Goal: Task Accomplishment & Management: Manage account settings

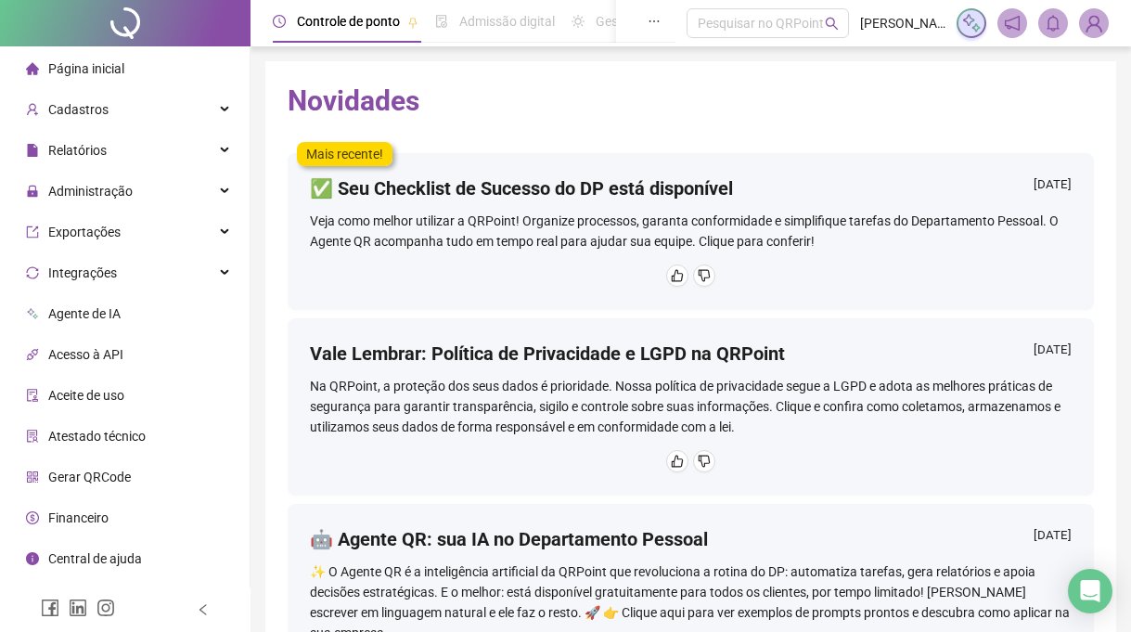
click at [47, 62] on div "Página inicial" at bounding box center [75, 68] width 98 height 37
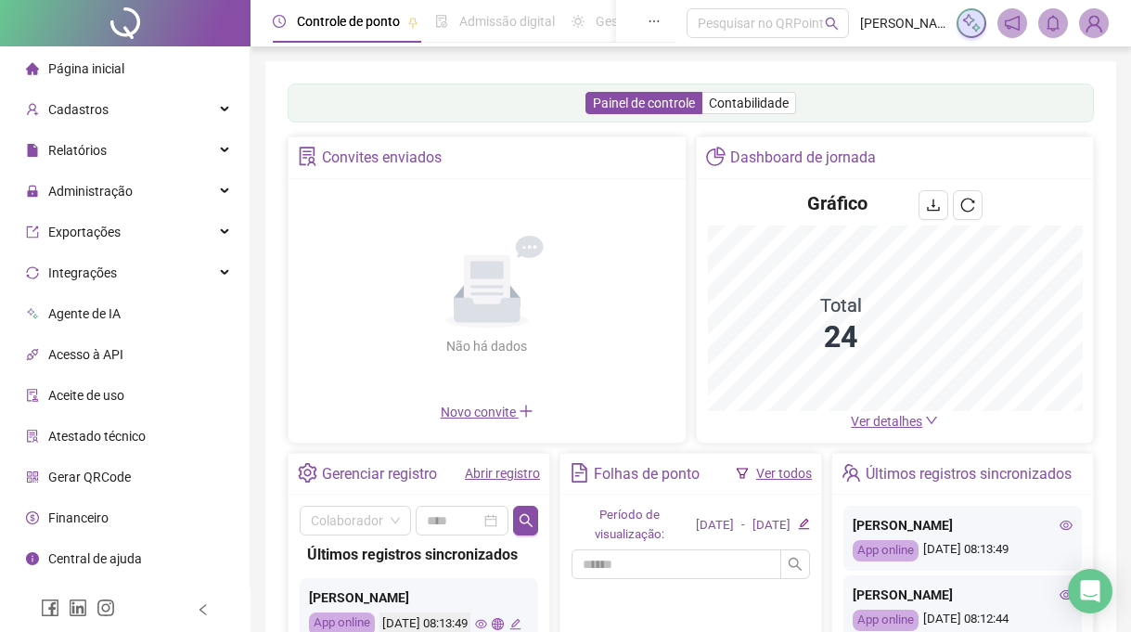
click at [99, 67] on span "Página inicial" at bounding box center [86, 68] width 76 height 15
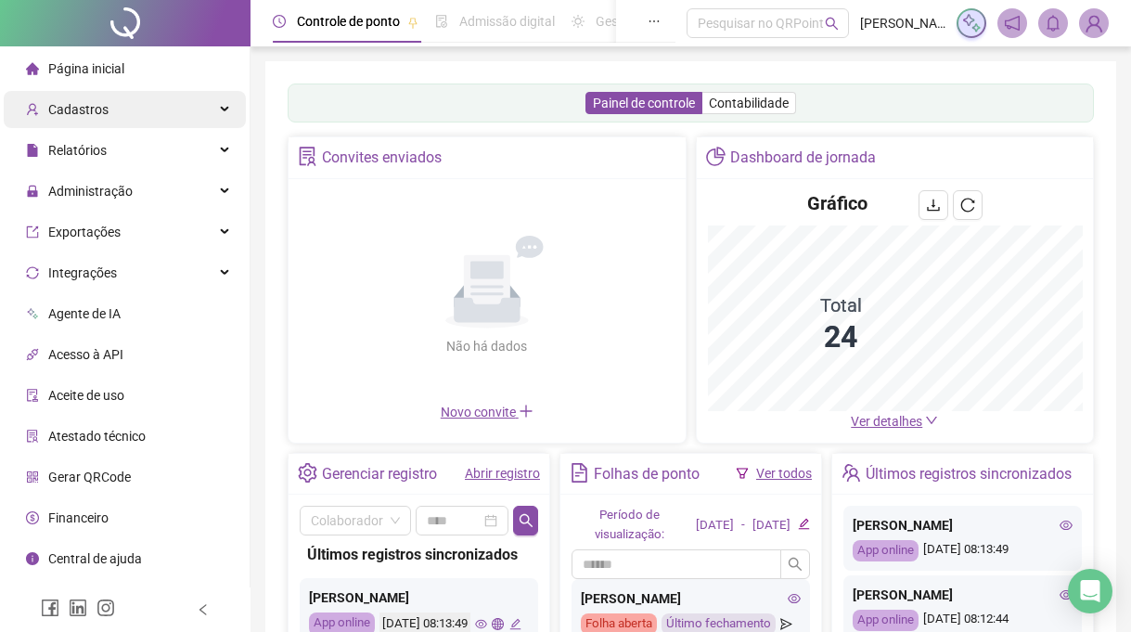
click at [98, 102] on span "Cadastros" at bounding box center [78, 109] width 60 height 15
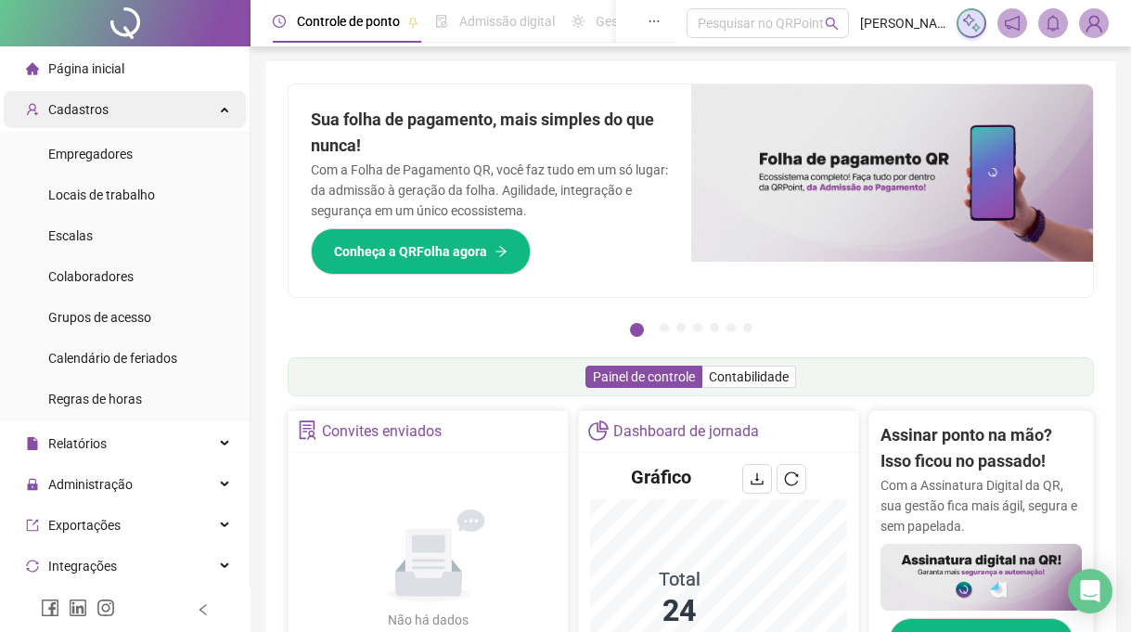
scroll to position [282, 0]
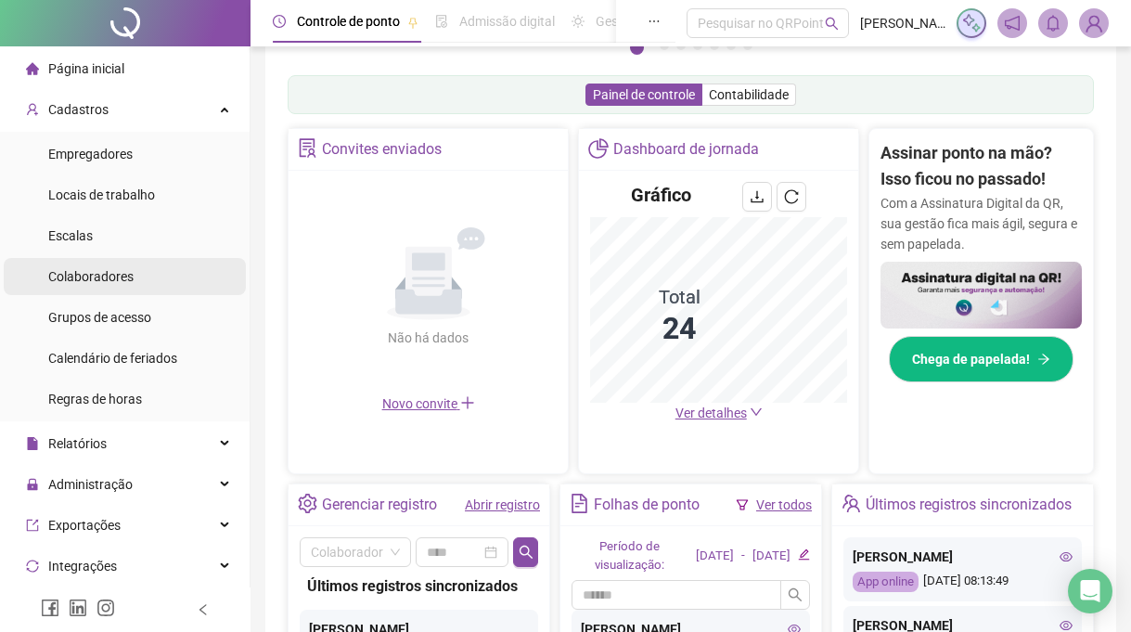
click at [66, 274] on span "Colaboradores" at bounding box center [90, 276] width 85 height 15
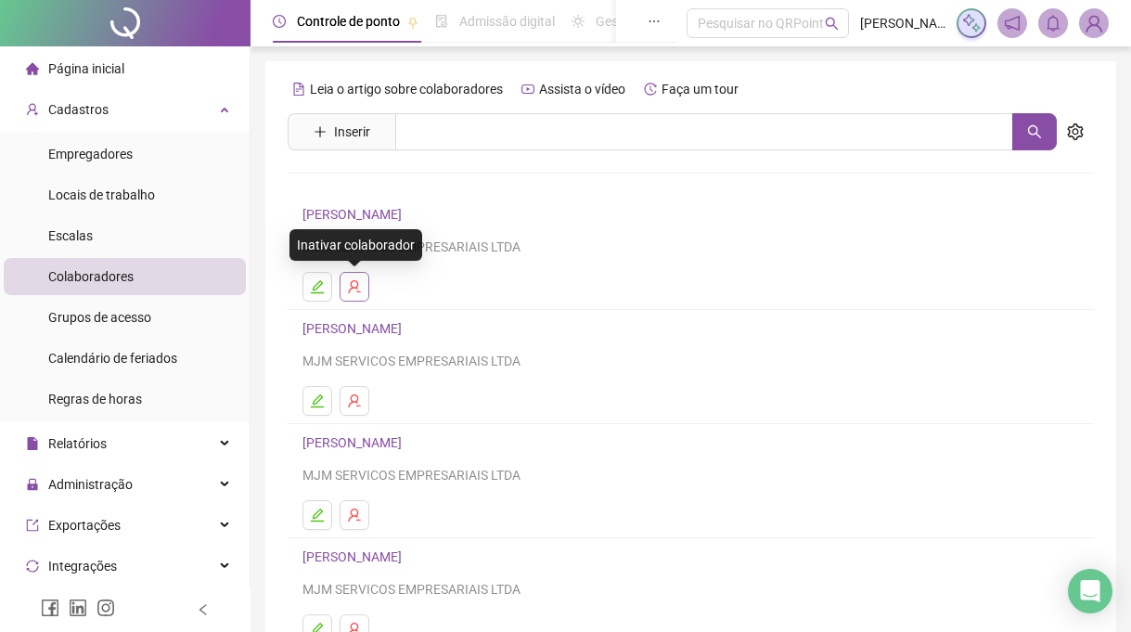
click at [352, 289] on icon "user-delete" at bounding box center [354, 286] width 12 height 13
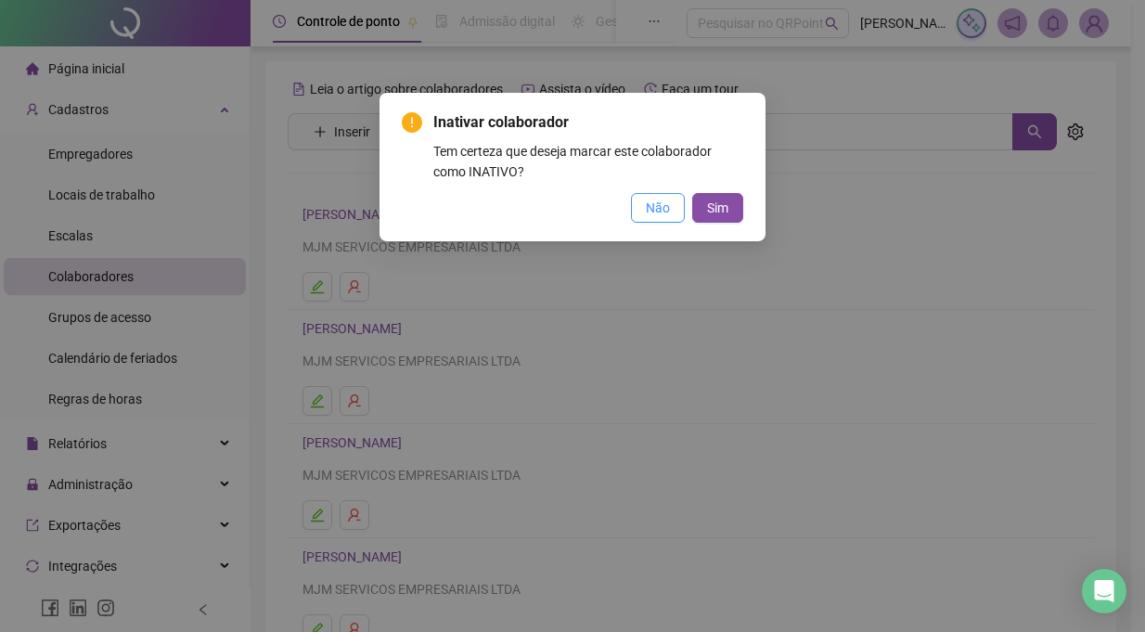
click at [646, 209] on span "Não" at bounding box center [658, 208] width 24 height 20
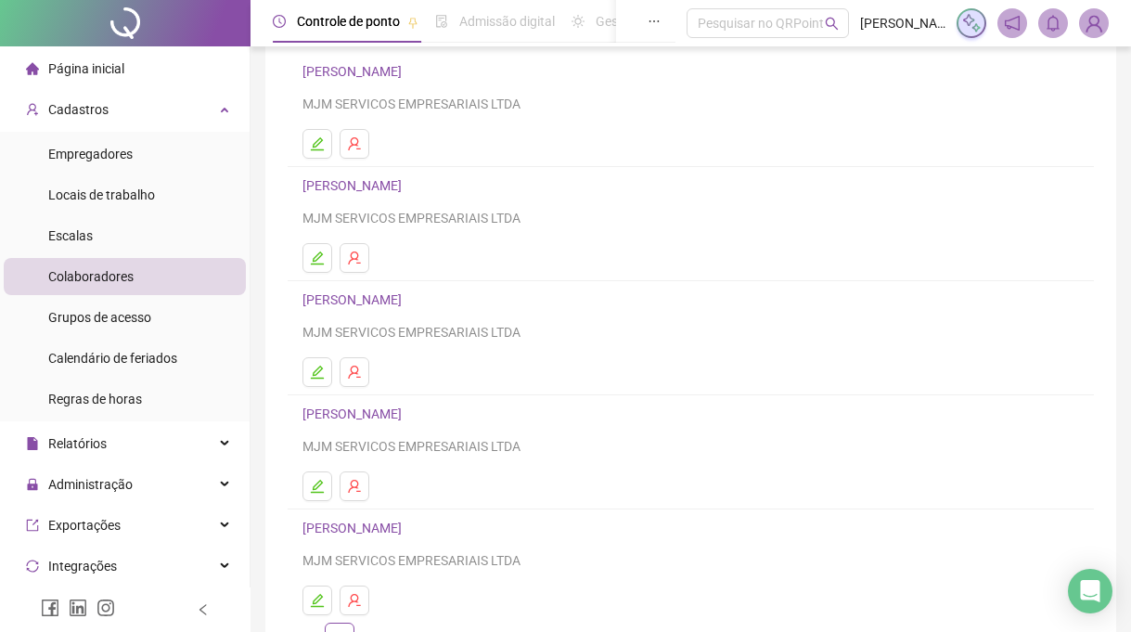
scroll to position [265, 0]
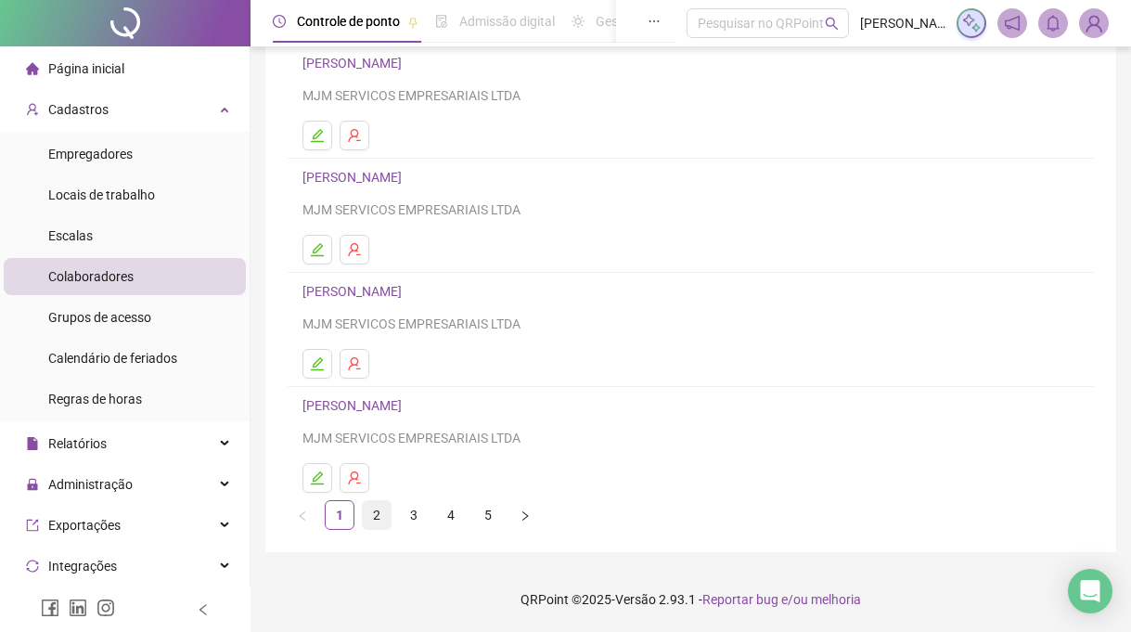
click at [366, 509] on link "2" at bounding box center [377, 515] width 28 height 28
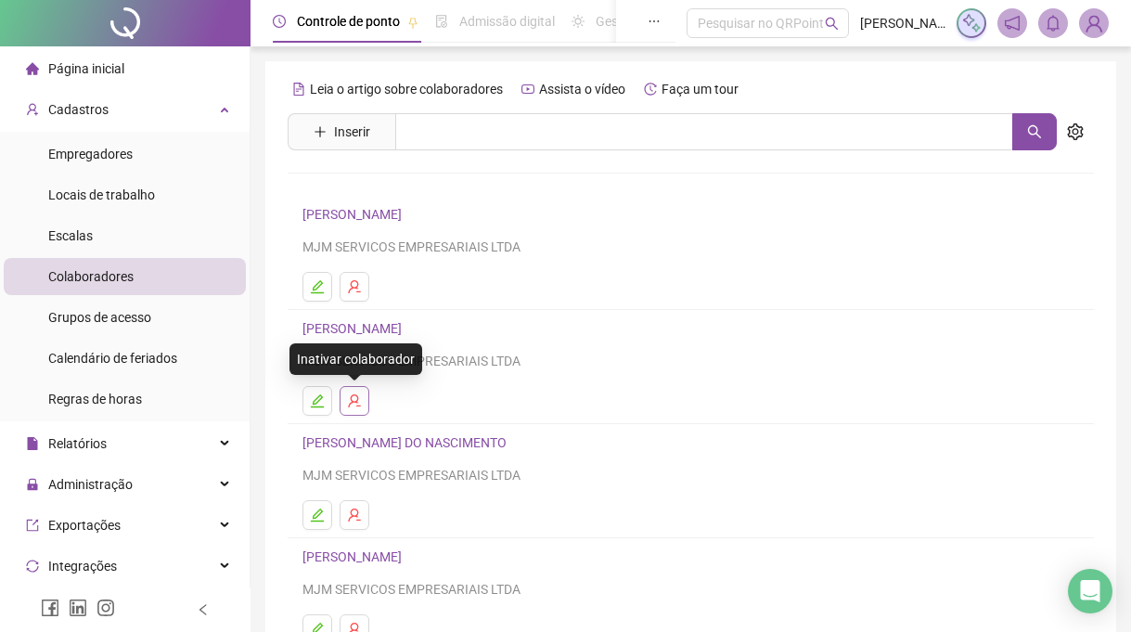
click at [354, 395] on icon "user-delete" at bounding box center [354, 400] width 12 height 13
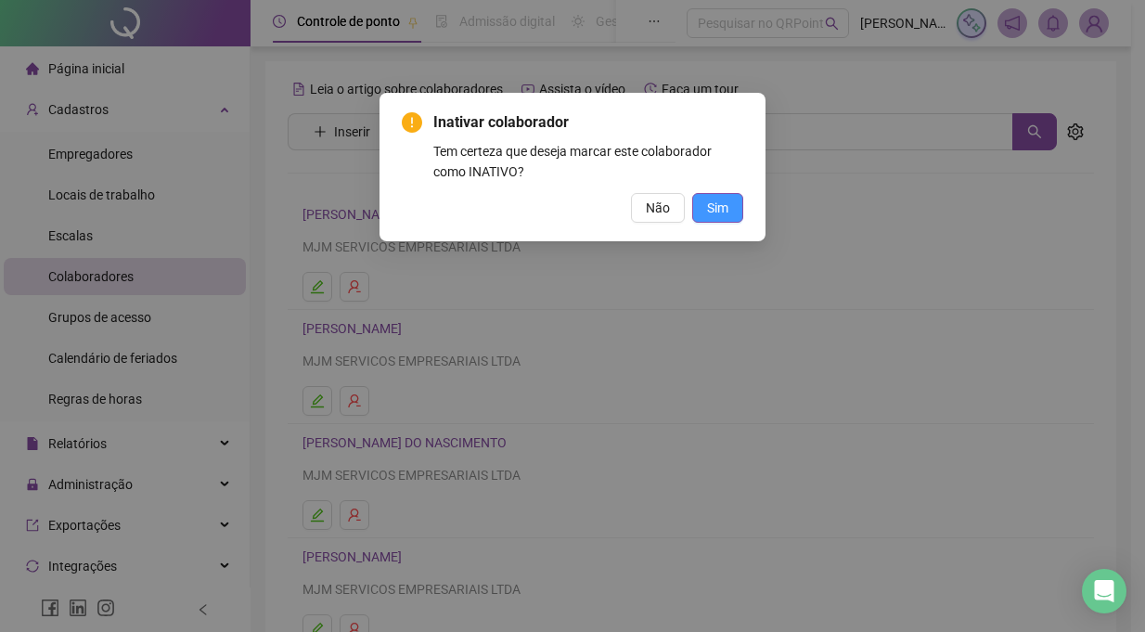
click at [726, 203] on span "Sim" at bounding box center [717, 208] width 21 height 20
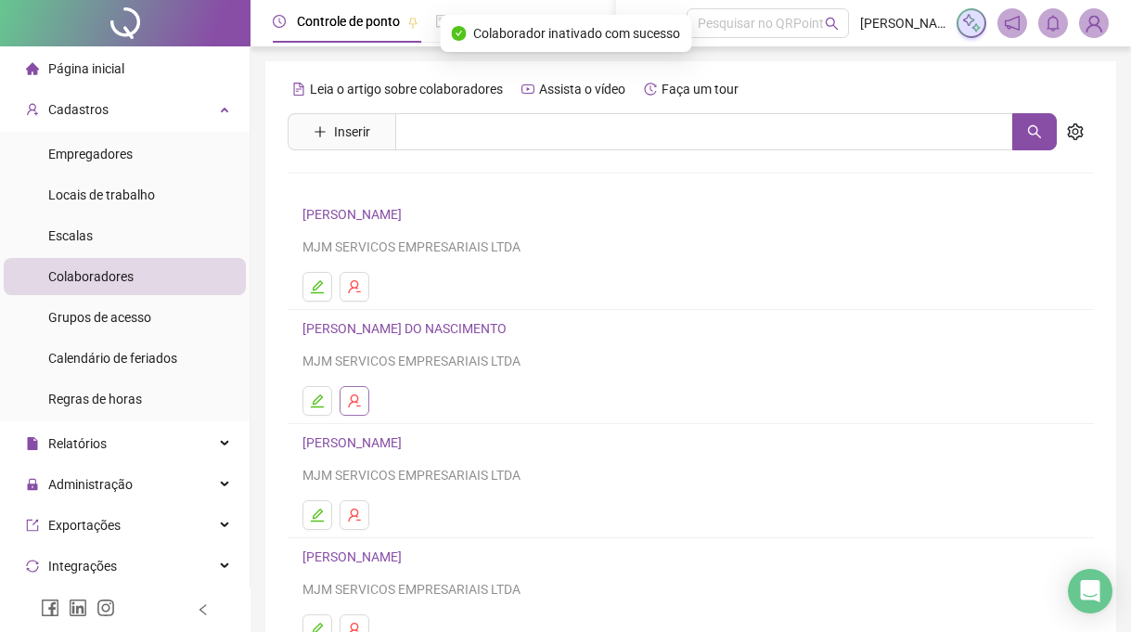
click at [358, 401] on icon "user-delete" at bounding box center [354, 400] width 15 height 15
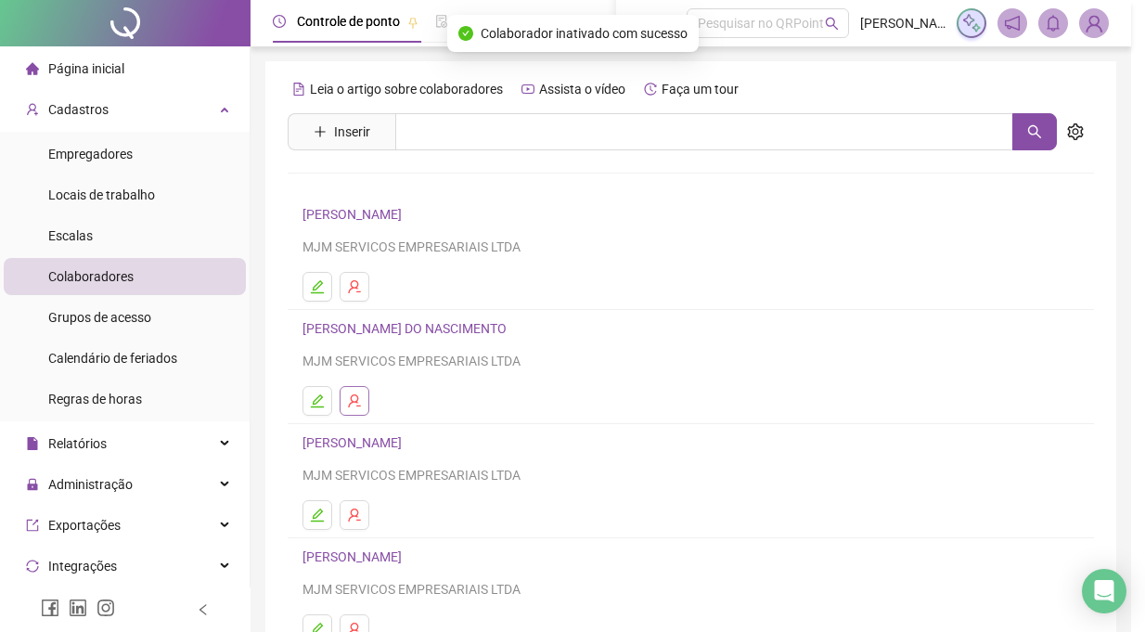
click at [353, 402] on div "Inativar colaborador Tem certeza que deseja marcar este colaborador como INATIV…" at bounding box center [572, 316] width 1145 height 632
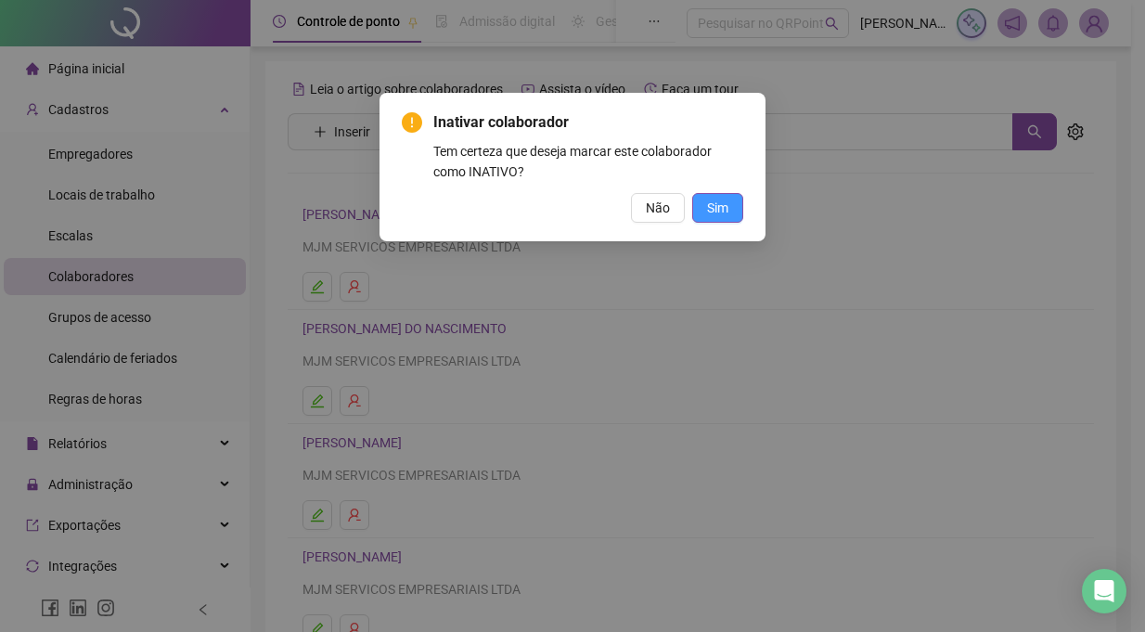
click at [705, 203] on button "Sim" at bounding box center [717, 208] width 51 height 30
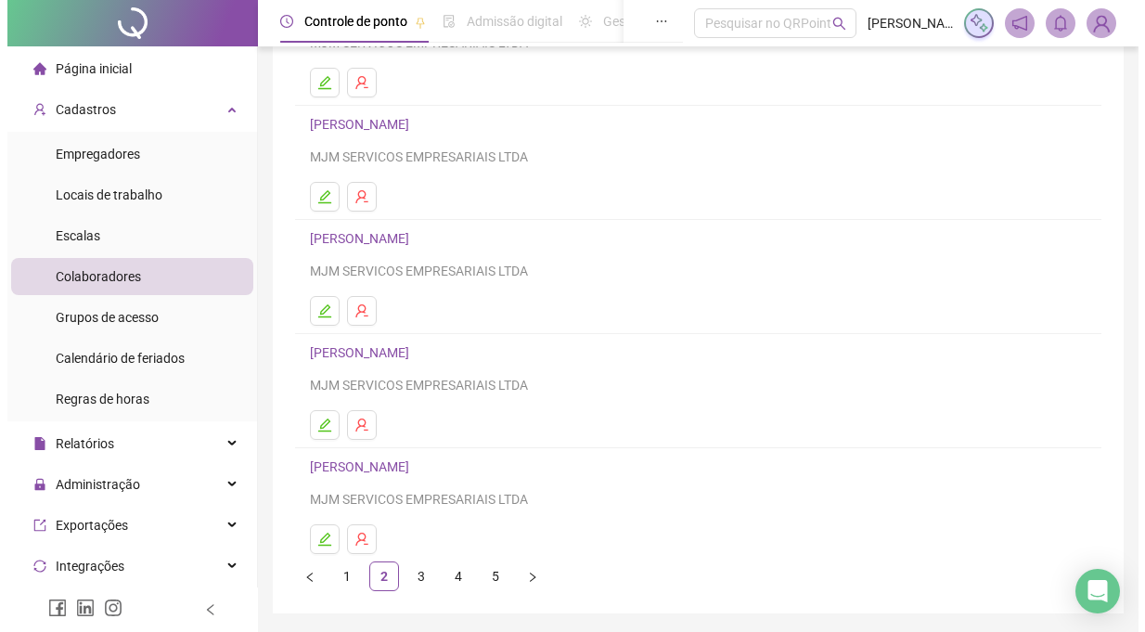
scroll to position [209, 0]
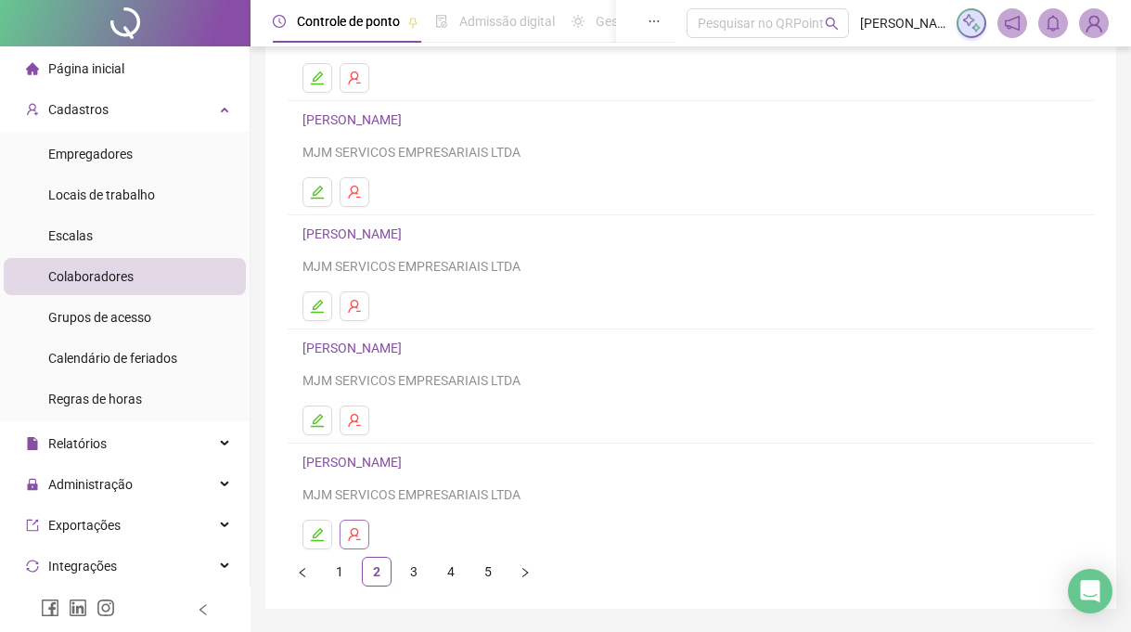
click at [363, 533] on button "button" at bounding box center [355, 535] width 30 height 30
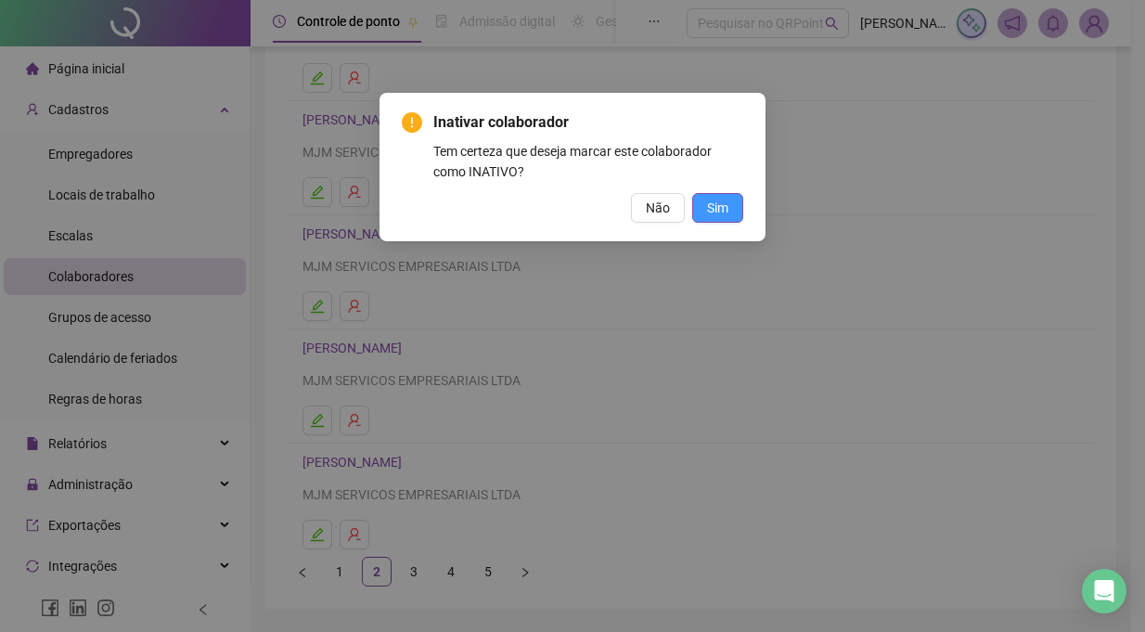
click at [726, 209] on span "Sim" at bounding box center [717, 208] width 21 height 20
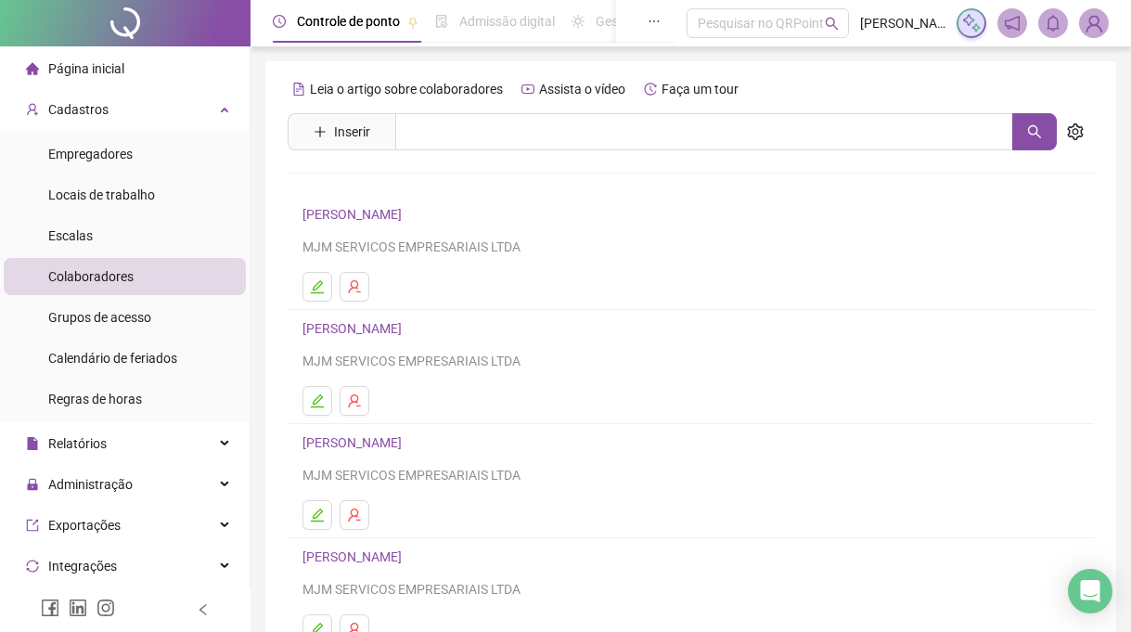
scroll to position [265, 0]
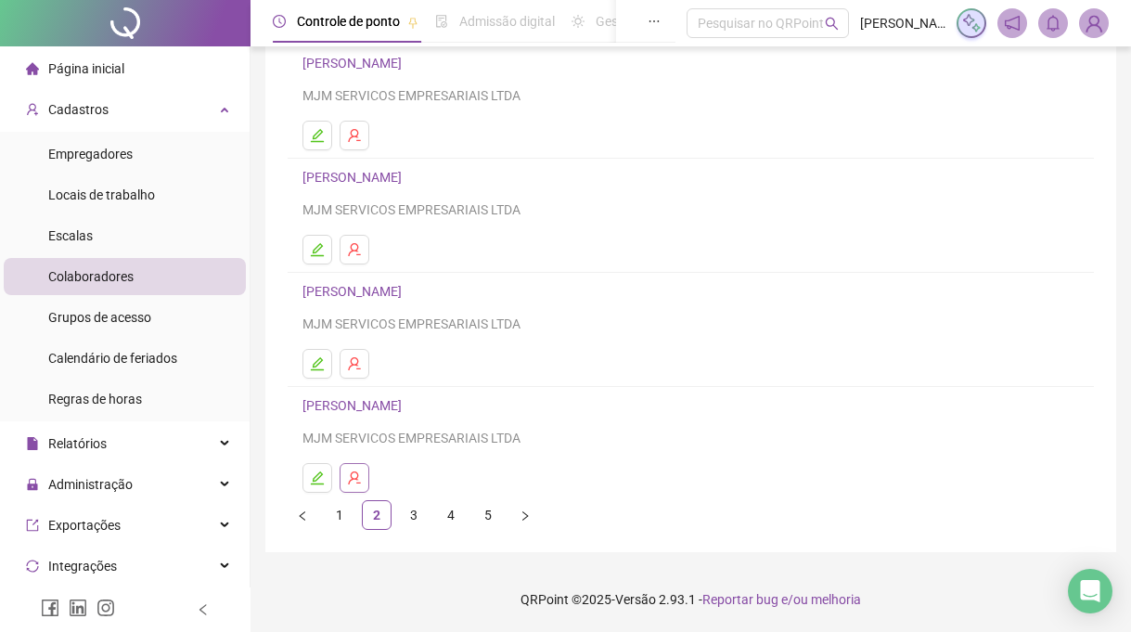
click at [358, 472] on icon "user-delete" at bounding box center [354, 477] width 15 height 15
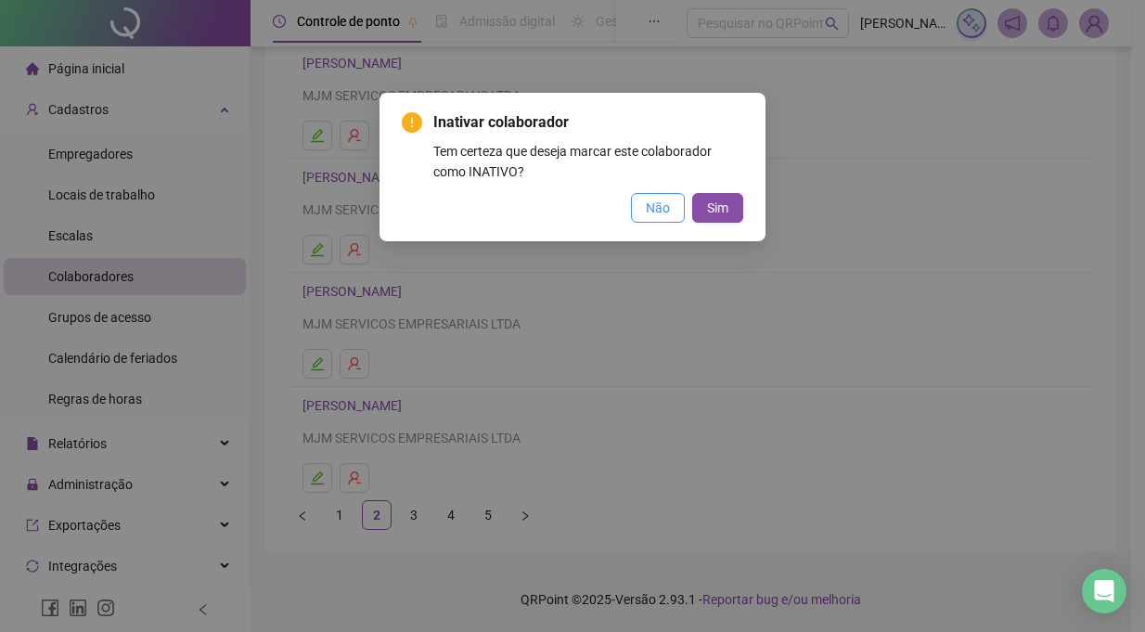
click at [661, 200] on span "Não" at bounding box center [658, 208] width 24 height 20
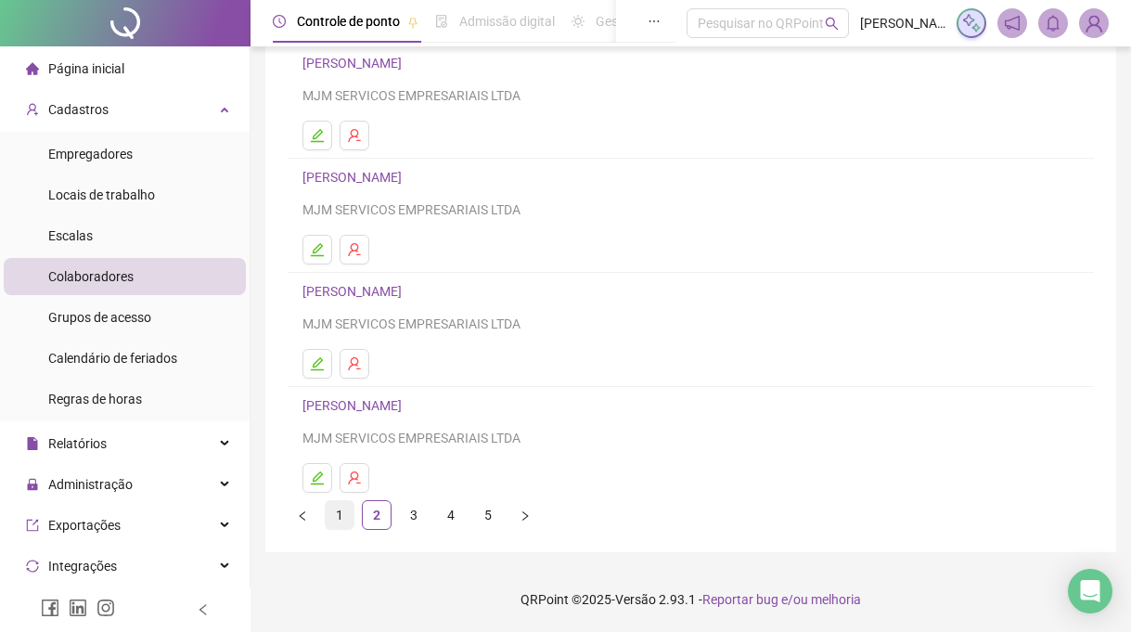
click at [331, 519] on link "1" at bounding box center [340, 515] width 28 height 28
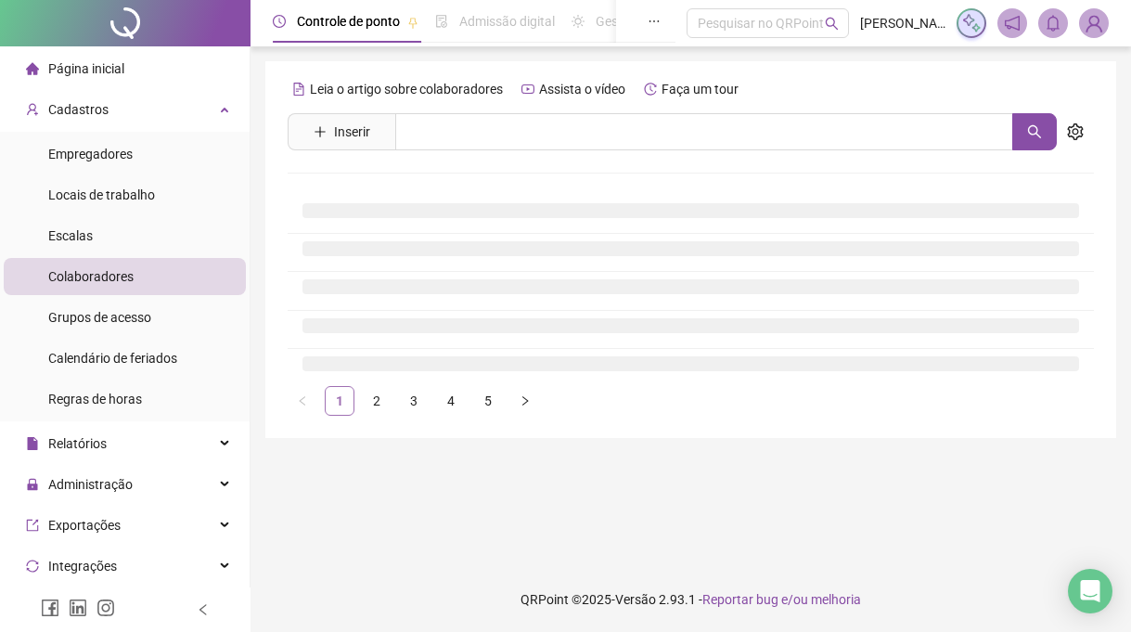
scroll to position [0, 0]
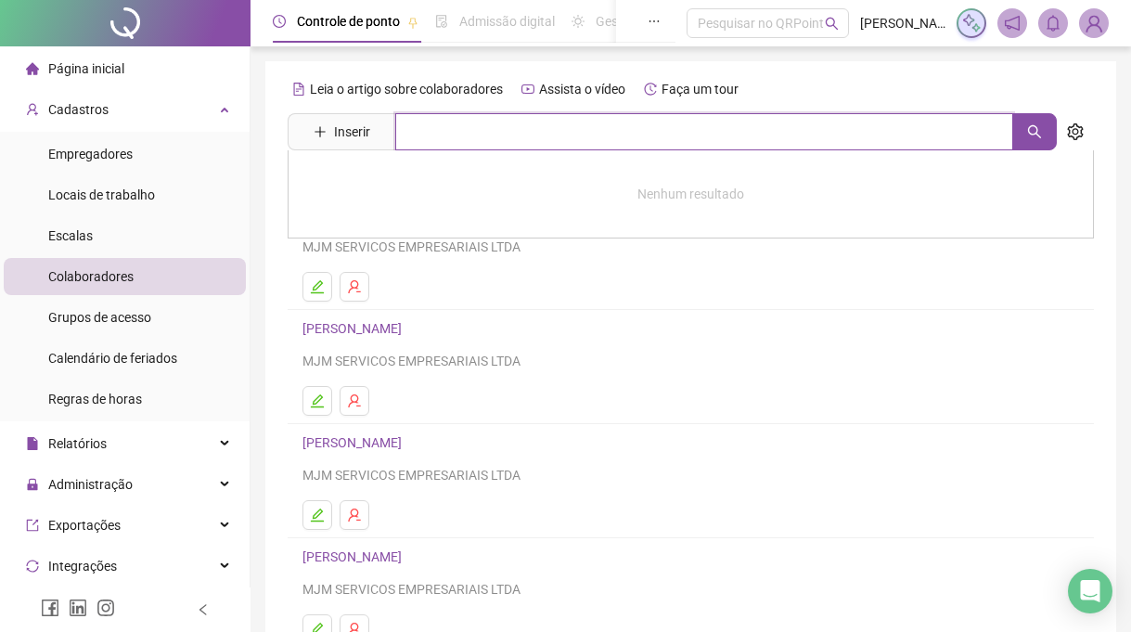
click at [430, 130] on input "text" at bounding box center [704, 131] width 618 height 37
click at [1026, 128] on button "button" at bounding box center [1034, 131] width 45 height 37
type input "*****"
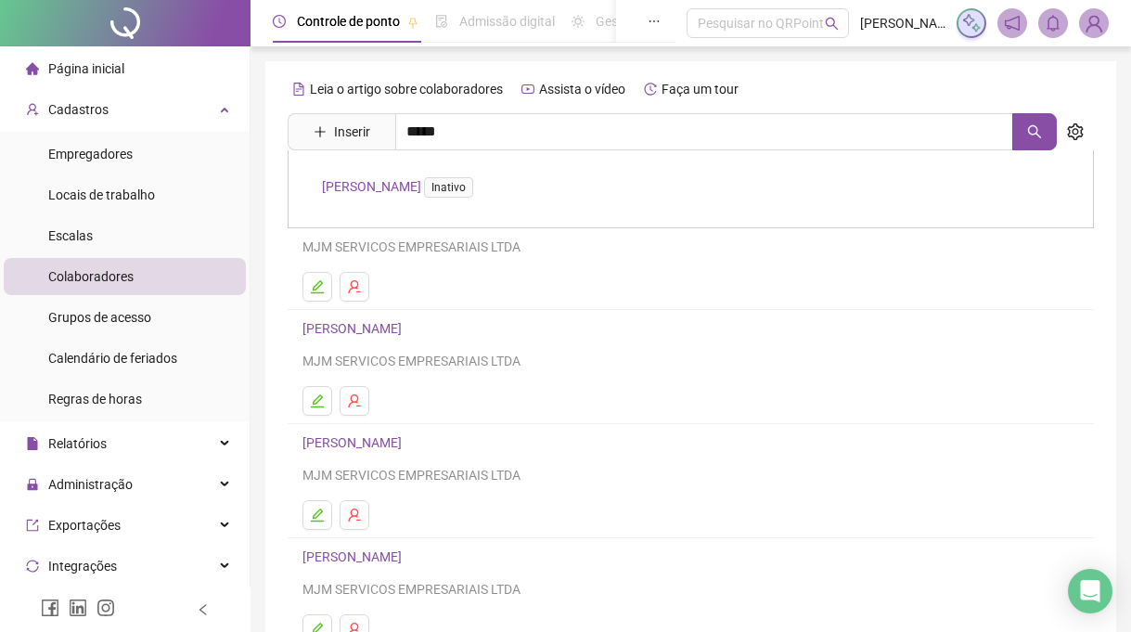
click at [422, 182] on link "[PERSON_NAME] DIAS Inativo" at bounding box center [401, 186] width 159 height 15
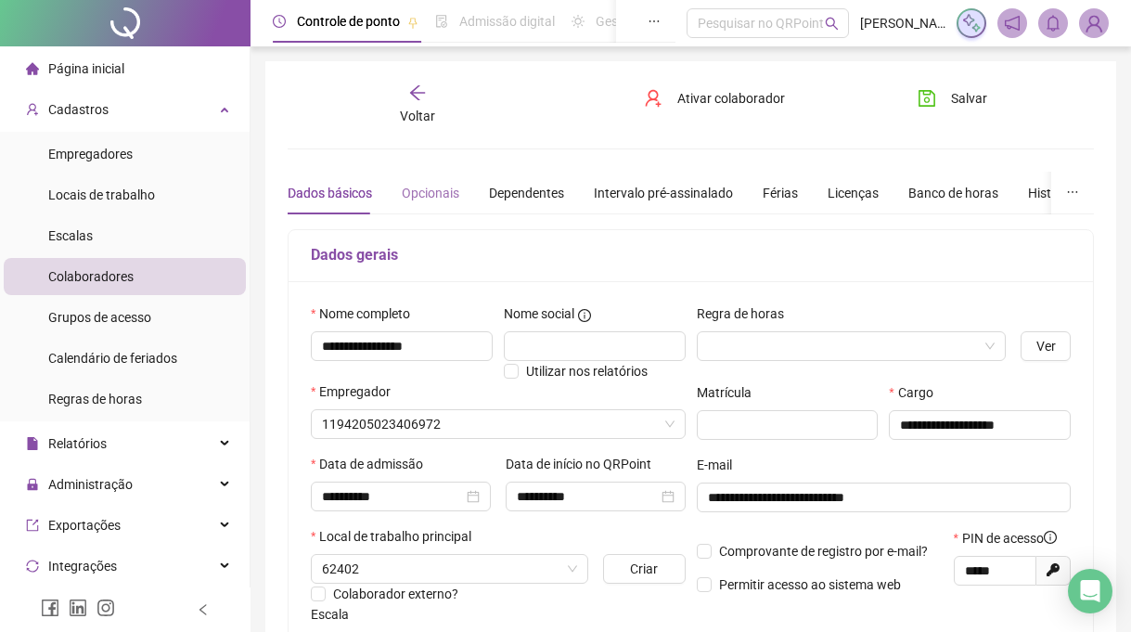
type input "******"
click at [780, 100] on span "Ativar colaborador" at bounding box center [731, 98] width 108 height 20
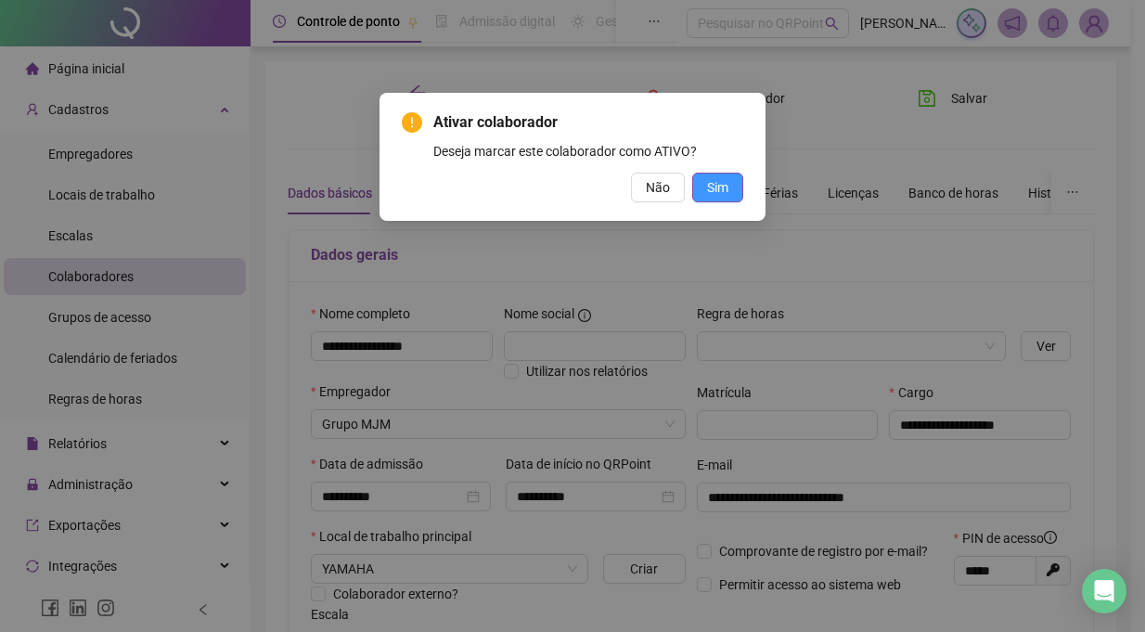
click at [711, 186] on span "Sim" at bounding box center [717, 187] width 21 height 20
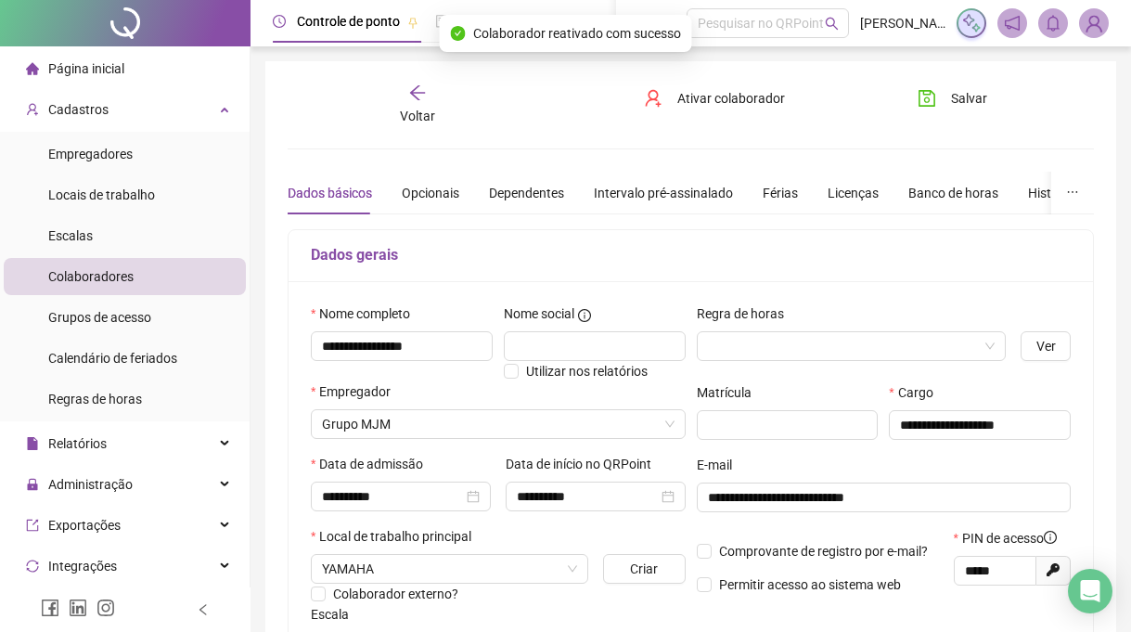
click at [420, 109] on span "Voltar" at bounding box center [417, 116] width 35 height 15
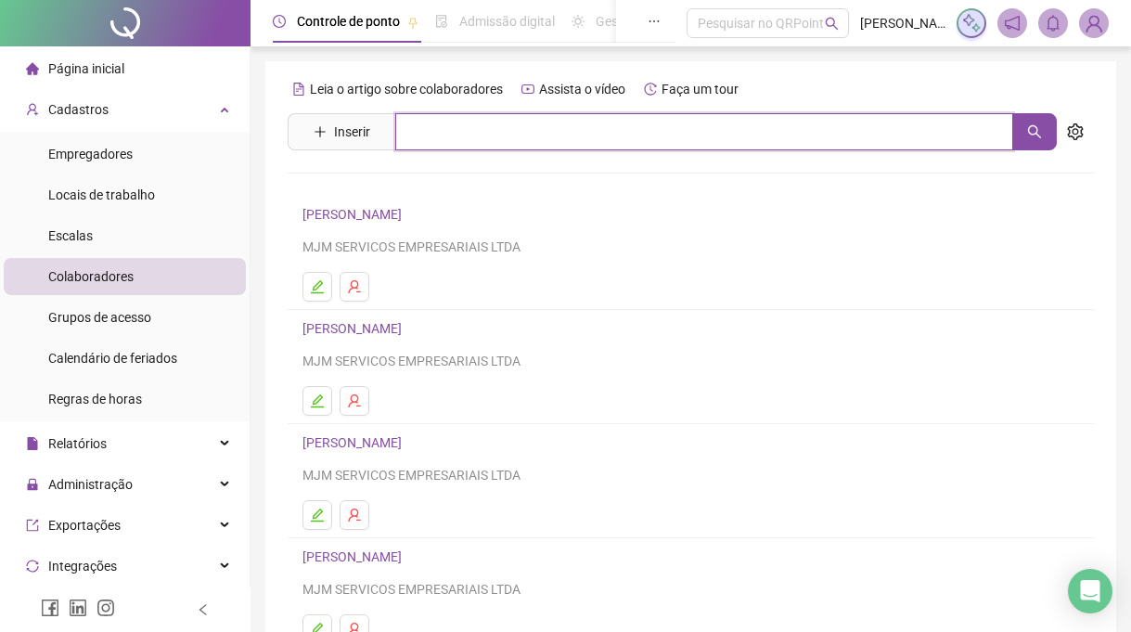
click at [438, 141] on input "text" at bounding box center [704, 131] width 618 height 37
click at [1039, 132] on icon "search" at bounding box center [1034, 131] width 15 height 15
type input "******"
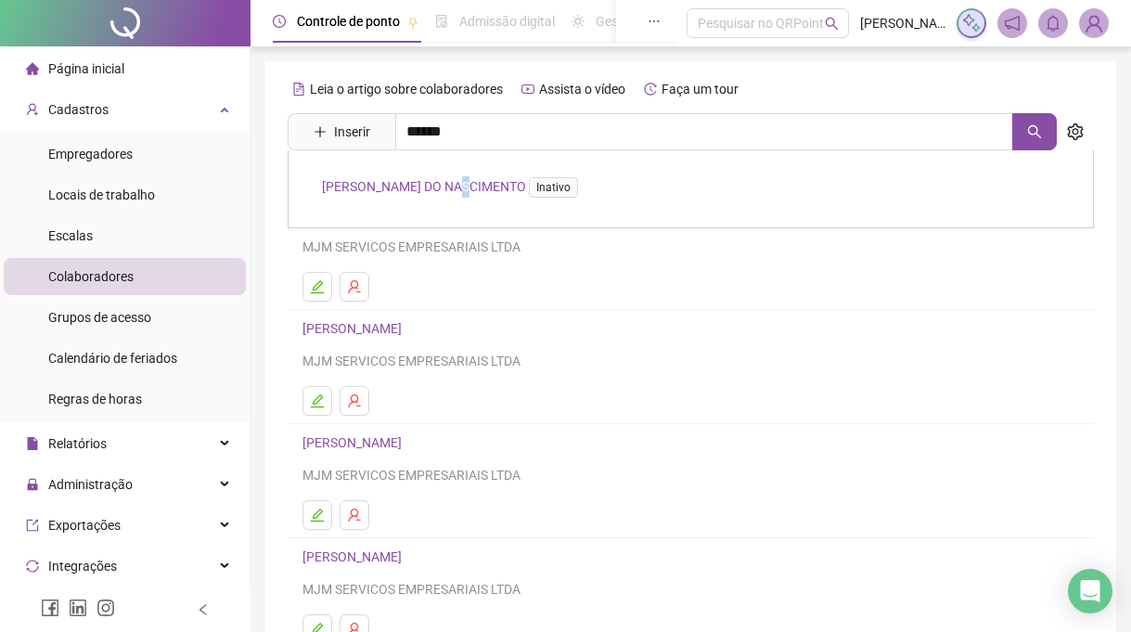
click at [459, 179] on link "[PERSON_NAME] DO NASCIMENTO Inativo" at bounding box center [453, 186] width 263 height 15
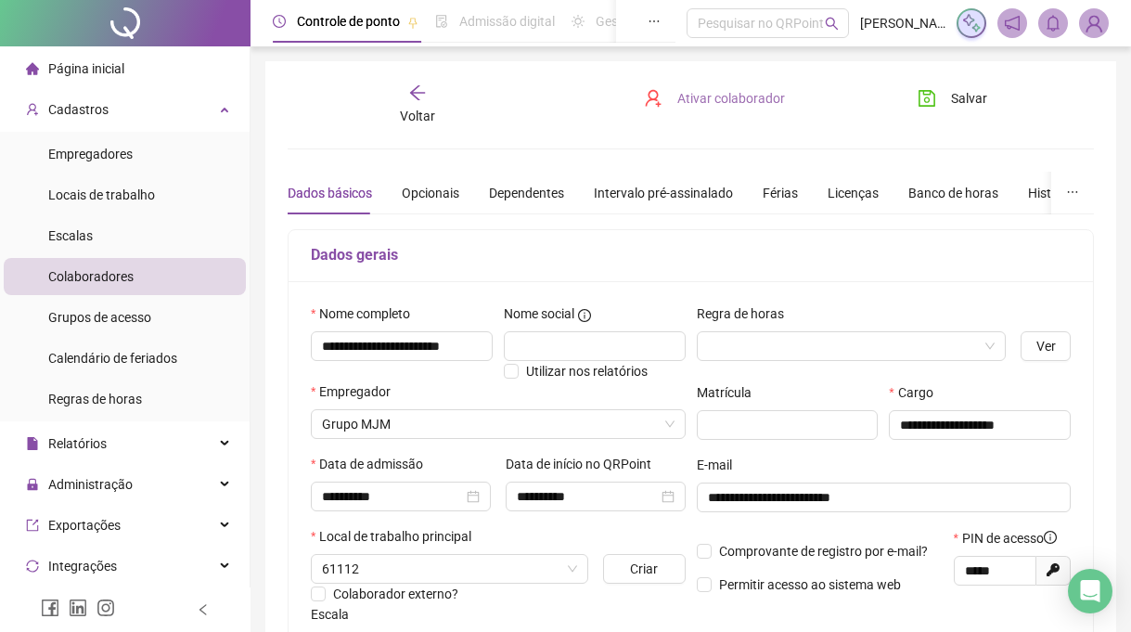
type input "******"
click at [725, 96] on span "Ativar colaborador" at bounding box center [731, 98] width 108 height 20
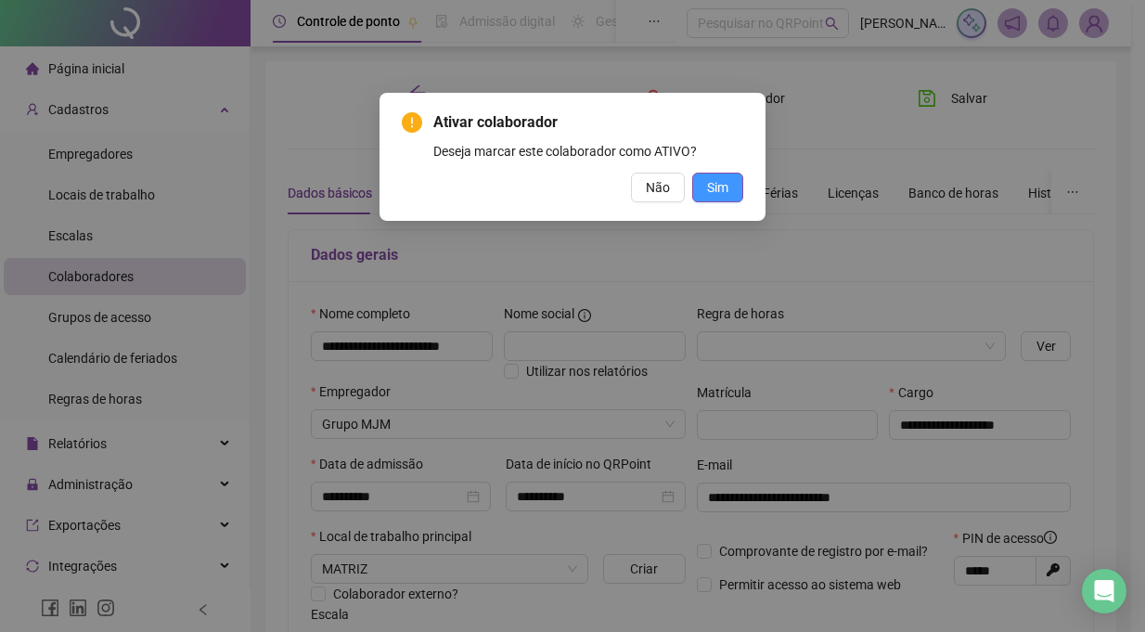
click at [714, 190] on span "Sim" at bounding box center [717, 187] width 21 height 20
